Goal: Information Seeking & Learning: Learn about a topic

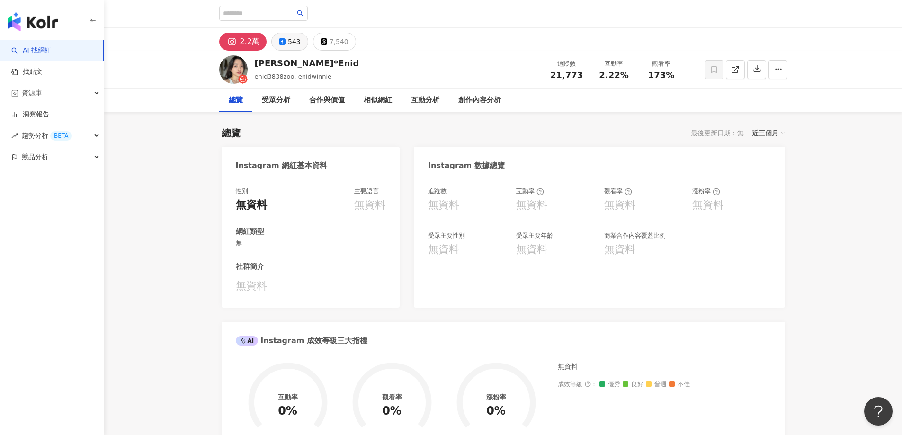
click at [285, 35] on button "543" at bounding box center [289, 42] width 37 height 18
click at [289, 42] on div "543" at bounding box center [293, 41] width 15 height 13
click at [256, 45] on button "2.2萬" at bounding box center [239, 42] width 41 height 18
click at [279, 59] on div "[PERSON_NAME]*Enid" at bounding box center [307, 63] width 105 height 12
click at [272, 63] on div "[PERSON_NAME]*Enid" at bounding box center [307, 63] width 105 height 12
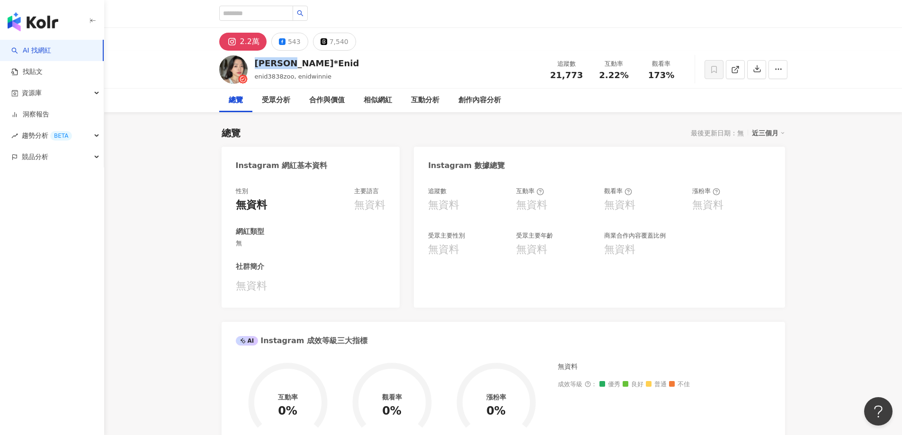
drag, startPoint x: 258, startPoint y: 63, endPoint x: 298, endPoint y: 63, distance: 40.2
click at [298, 63] on div "[PERSON_NAME]*Enid" at bounding box center [307, 63] width 105 height 12
copy div "[PERSON_NAME]*Enid"
click at [37, 24] on img "button" at bounding box center [33, 21] width 51 height 19
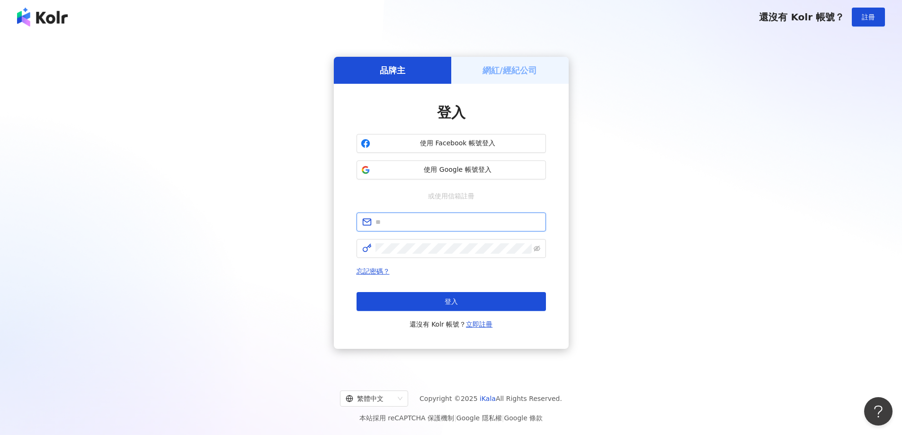
click at [441, 222] on input "text" at bounding box center [457, 222] width 165 height 10
type input "**********"
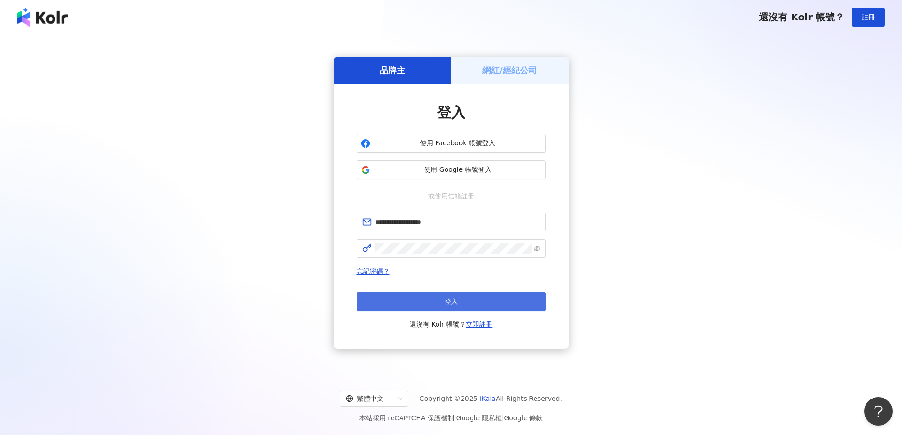
click at [425, 297] on button "登入" at bounding box center [451, 301] width 189 height 19
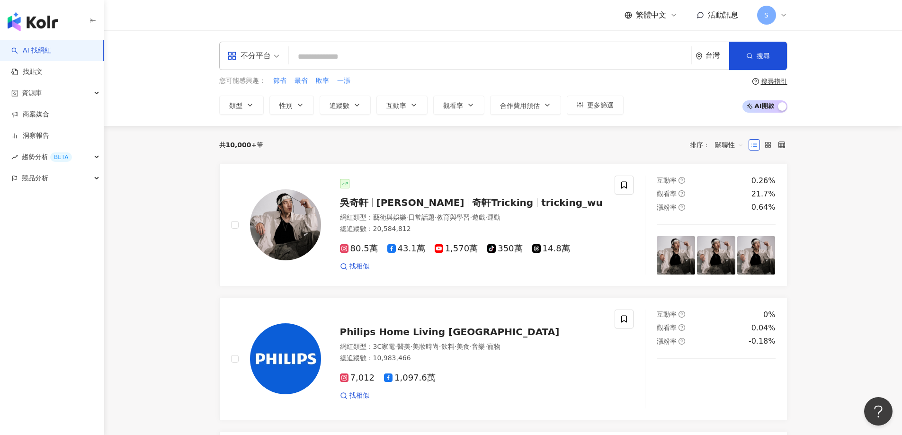
type input "*******"
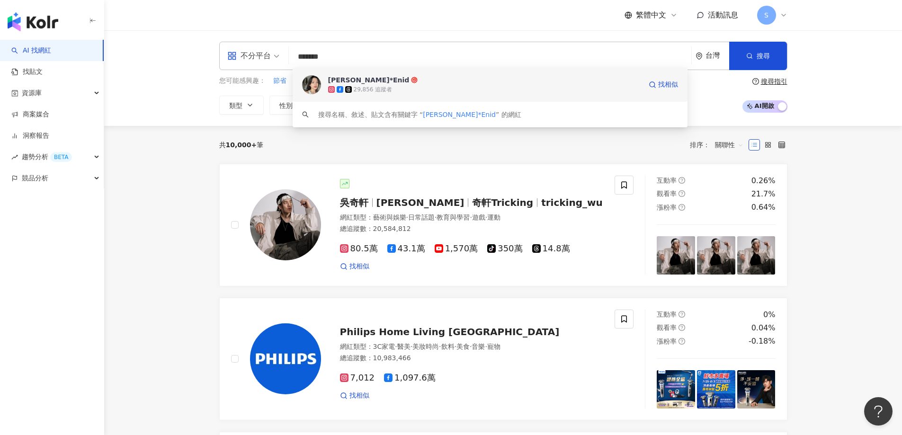
click at [371, 80] on span "[PERSON_NAME]*Enid" at bounding box center [484, 79] width 313 height 9
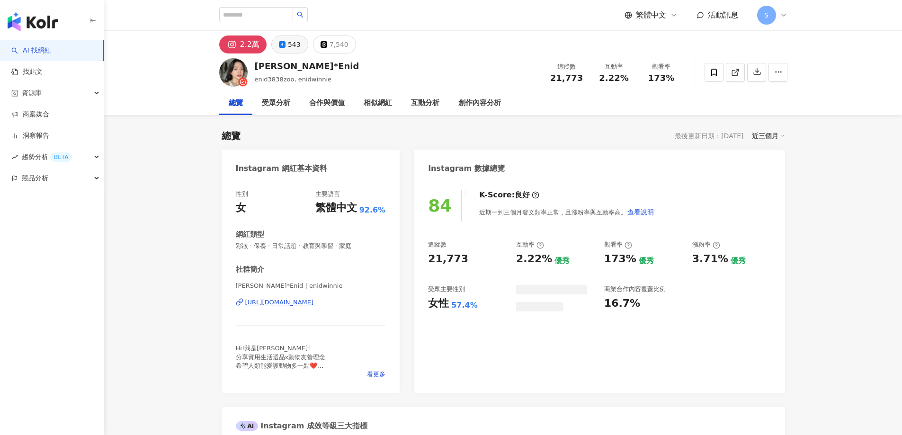
click at [294, 45] on div "543" at bounding box center [294, 44] width 13 height 13
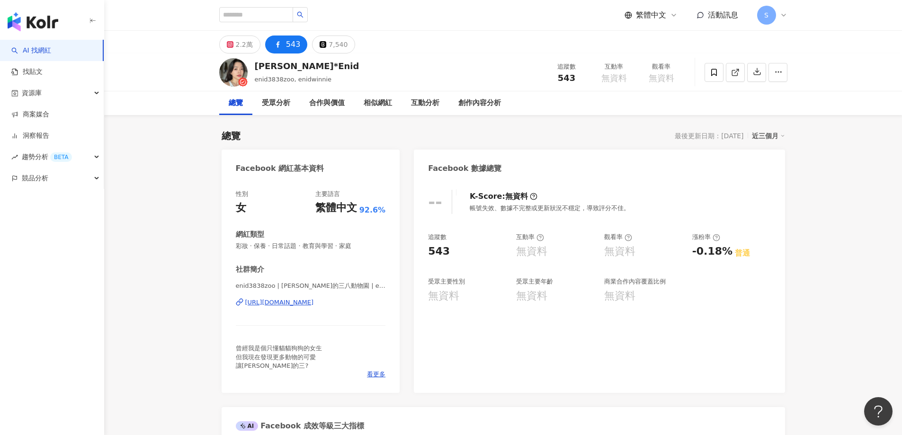
click at [314, 302] on div "https://www.facebook.com/113950707453292" at bounding box center [279, 302] width 69 height 9
